Goal: Communication & Community: Answer question/provide support

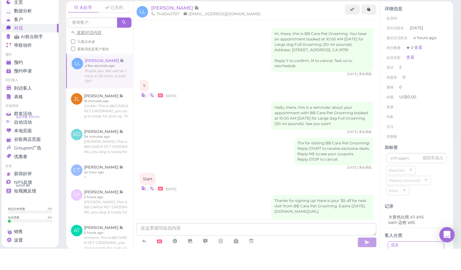
scroll to position [443, 0]
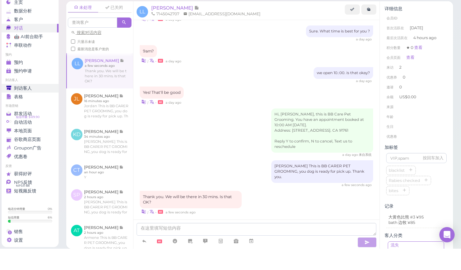
click at [30, 107] on span "到访客人" at bounding box center [23, 109] width 18 height 5
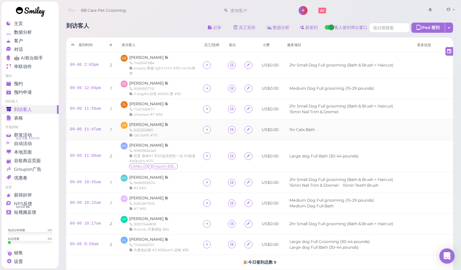
scroll to position [17, 0]
click at [455, 129] on div "到访客人 记录 员工安排 数据分析 新签到 客人签到弹出窗口 iPad 签到 点击到签到页面 员工任务页面 签到时间 #" at bounding box center [259, 154] width 403 height 273
click at [36, 81] on div "预约" at bounding box center [29, 83] width 46 height 5
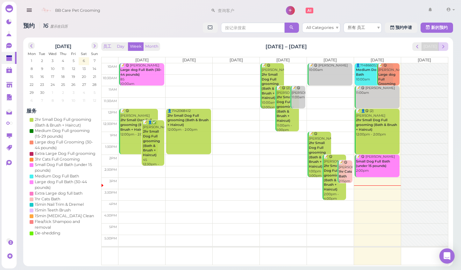
click at [445, 48] on span "next" at bounding box center [444, 47] width 6 height 6
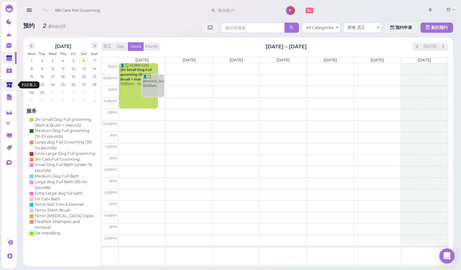
click at [9, 86] on icon at bounding box center [9, 85] width 6 height 5
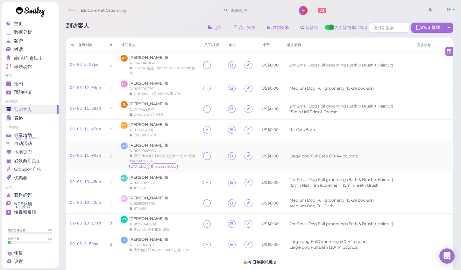
click at [147, 143] on span "[PERSON_NAME]" at bounding box center [146, 145] width 35 height 5
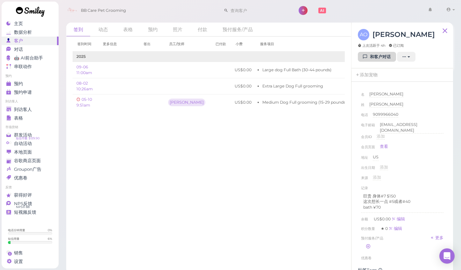
click at [371, 55] on link "和客户对话" at bounding box center [377, 57] width 38 height 10
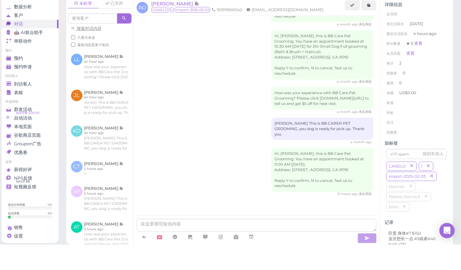
scroll to position [4, 0]
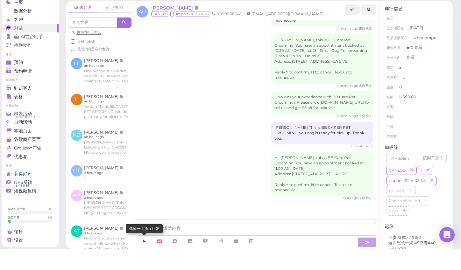
click at [145, 260] on icon at bounding box center [144, 263] width 5 height 6
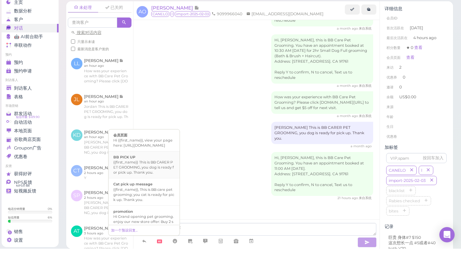
click at [154, 181] on div "{{first_name}} This is BB CARER PET GROOMING, you dog is ready for pick up. Tha…" at bounding box center [143, 188] width 61 height 15
type textarea "{{first_name}} This is BB CARER PET GROOMING, you dog is ready for pick up. Tha…"
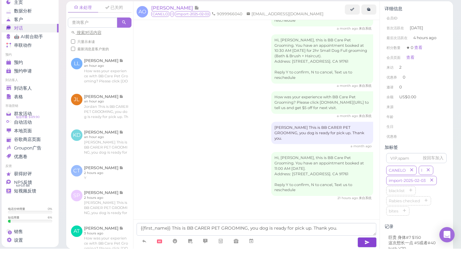
click at [364, 259] on button "button" at bounding box center [367, 264] width 19 height 10
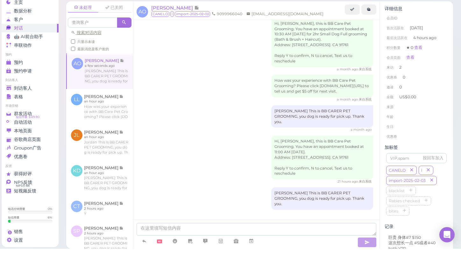
scroll to position [367, 0]
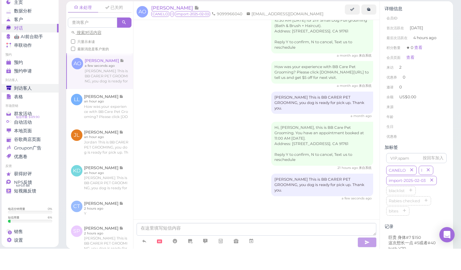
click at [19, 107] on span "到访客人" at bounding box center [23, 109] width 18 height 5
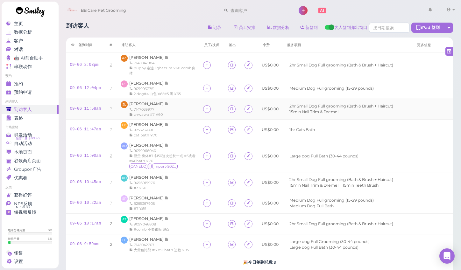
scroll to position [17, 0]
click at [458, 77] on div "到访客人 记录 员工安排 数据分析 新签到 客人签到弹出窗口 iPad 签到 点击到签到页面 员工任务页面 签到时间 #" at bounding box center [259, 154] width 403 height 273
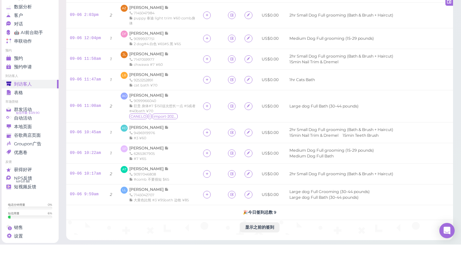
scroll to position [26, 0]
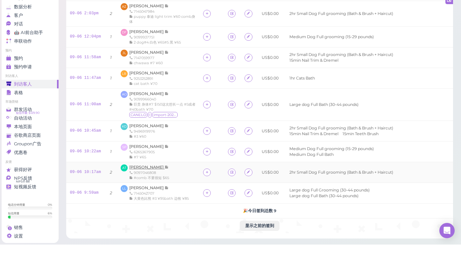
click at [152, 190] on span "[PERSON_NAME]" at bounding box center [146, 192] width 35 height 5
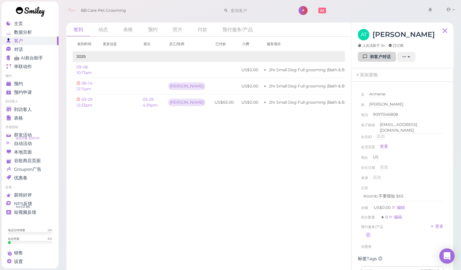
click at [369, 56] on link "和客户对话" at bounding box center [377, 57] width 38 height 10
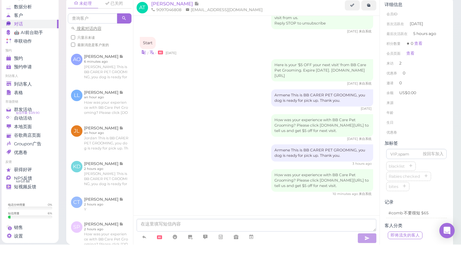
scroll to position [4, 0]
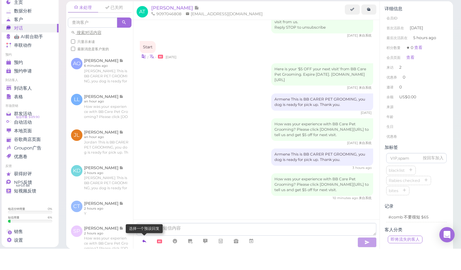
click at [143, 260] on icon at bounding box center [144, 263] width 5 height 6
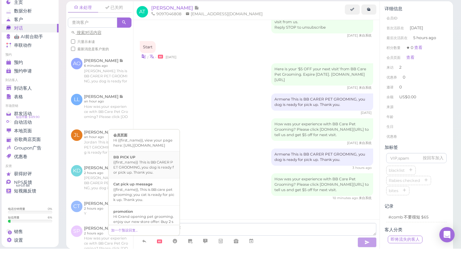
click at [140, 181] on div "{{first_name}} This is BB CARER PET GROOMING, you dog is ready for pick up. Tha…" at bounding box center [143, 188] width 61 height 15
type textarea "{{first_name}} This is BB CARER PET GROOMING, you dog is ready for pick up. Tha…"
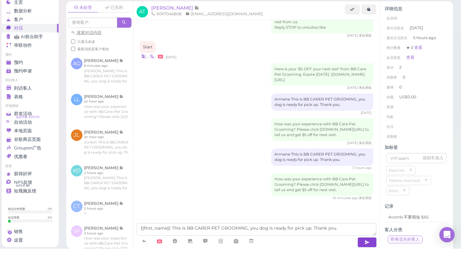
click at [363, 259] on button "button" at bounding box center [367, 264] width 19 height 10
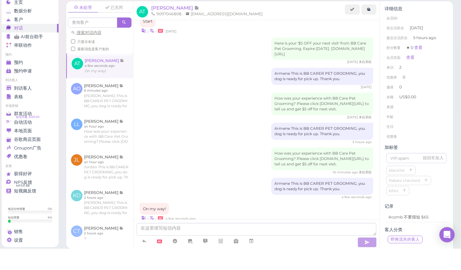
scroll to position [400, 0]
